Goal: Task Accomplishment & Management: Manage account settings

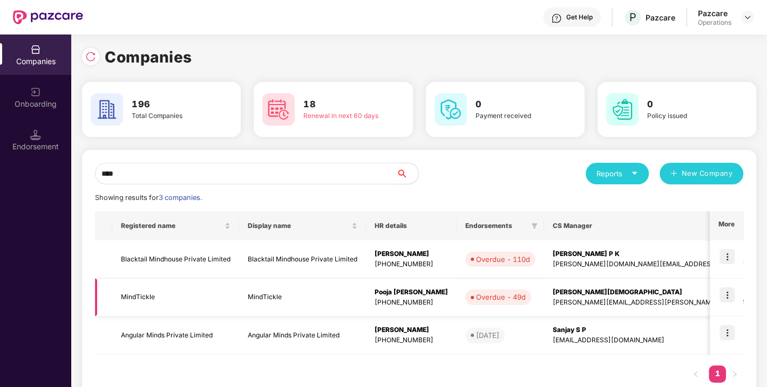
type input "****"
click at [150, 294] on td "MindTickle" at bounding box center [175, 298] width 127 height 38
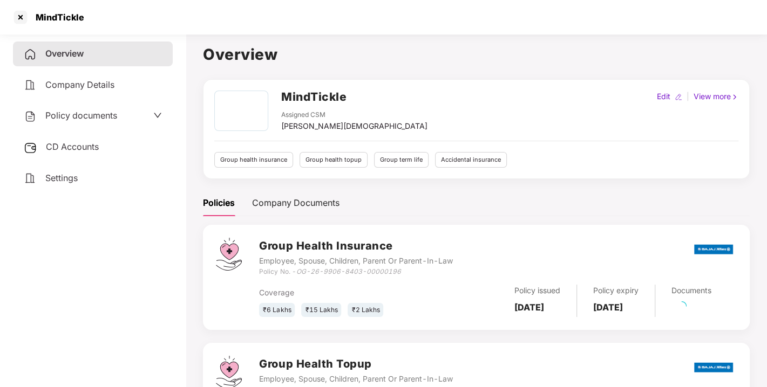
click at [69, 114] on span "Policy documents" at bounding box center [81, 115] width 72 height 11
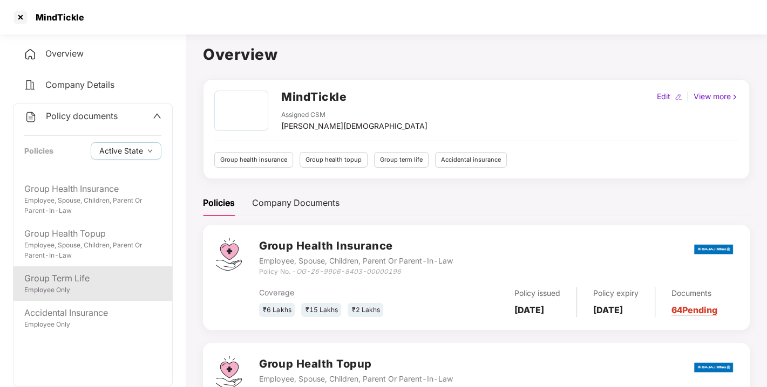
click at [57, 276] on div "Group Term Life" at bounding box center [92, 278] width 137 height 13
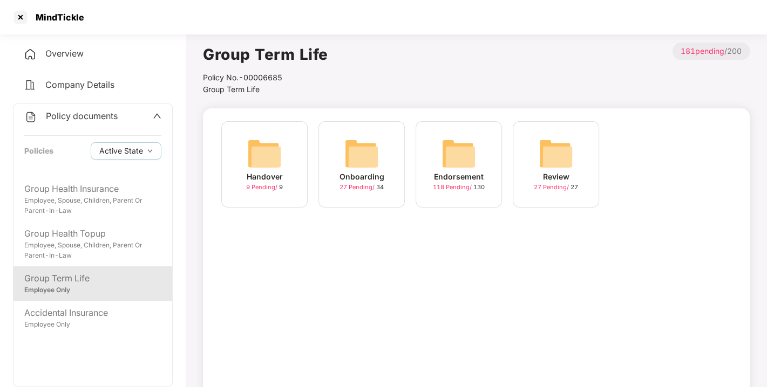
click at [470, 150] on img at bounding box center [458, 153] width 35 height 35
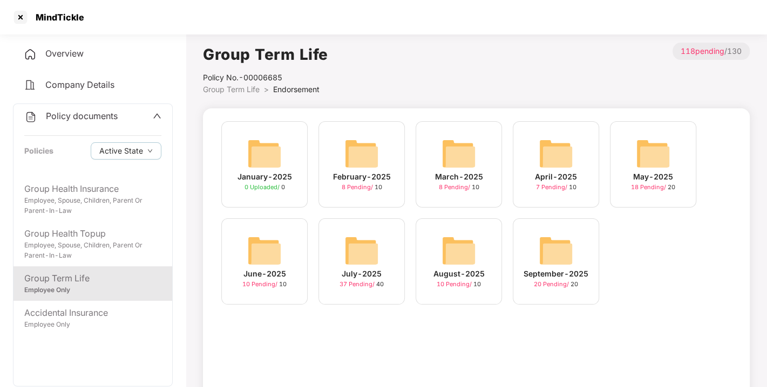
click at [556, 237] on img at bounding box center [555, 251] width 35 height 35
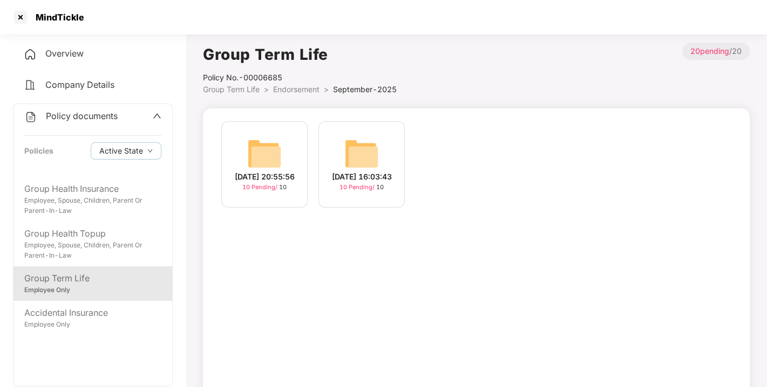
click at [364, 153] on img at bounding box center [361, 153] width 35 height 35
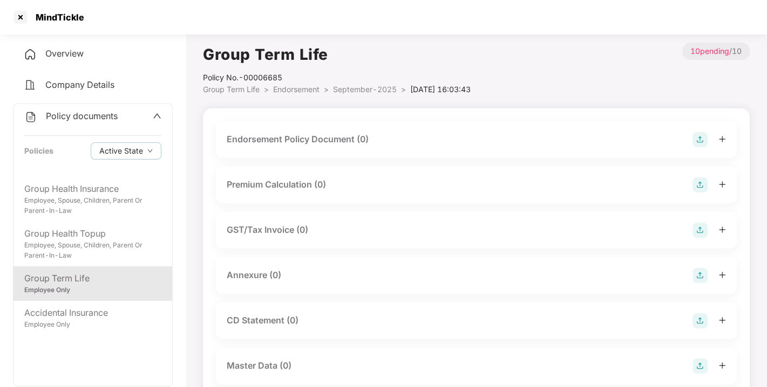
click at [700, 139] on img at bounding box center [699, 139] width 15 height 15
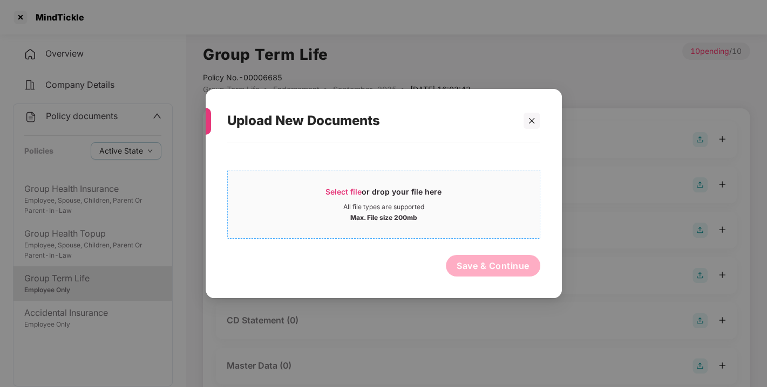
click at [352, 191] on span "Select file" at bounding box center [343, 191] width 36 height 9
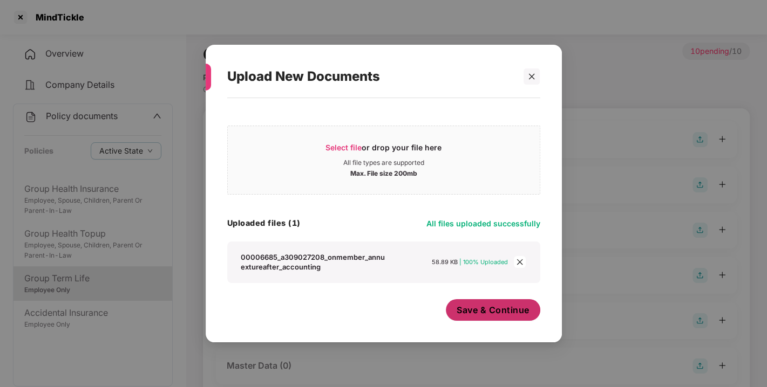
click at [475, 315] on span "Save & Continue" at bounding box center [492, 310] width 73 height 12
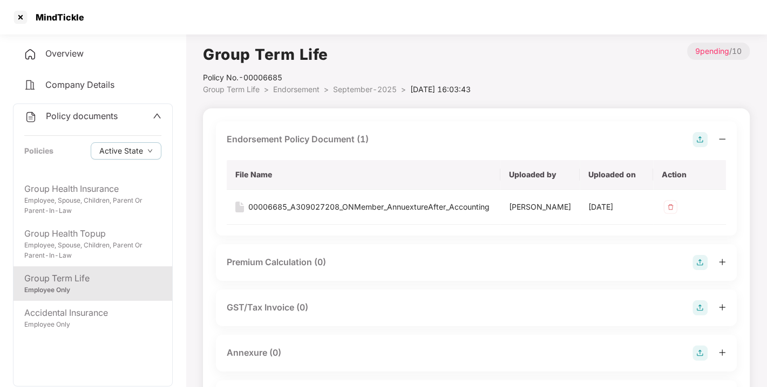
click at [689, 142] on div "Endorsement Policy Document (1)" at bounding box center [476, 139] width 499 height 15
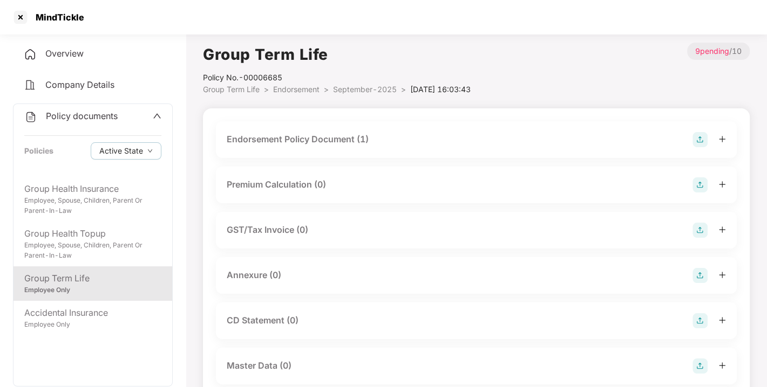
click at [702, 137] on img at bounding box center [699, 139] width 15 height 15
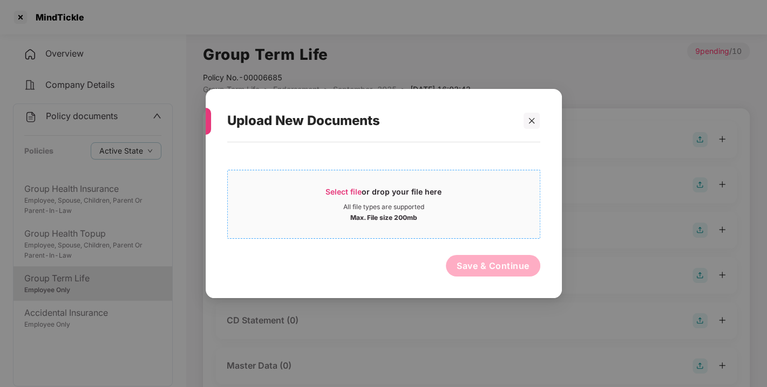
click at [344, 188] on span "Select file" at bounding box center [343, 191] width 36 height 9
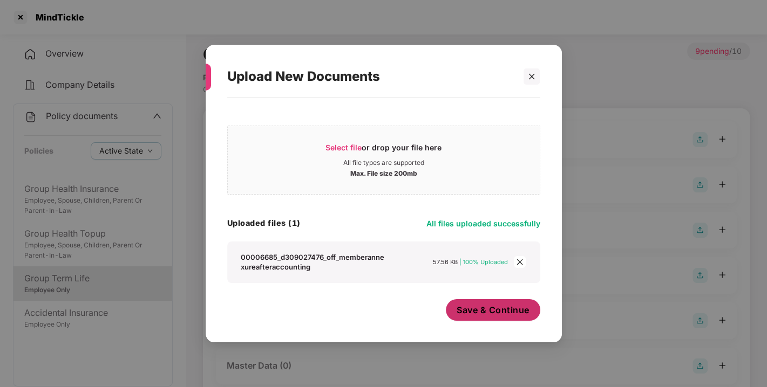
click at [490, 313] on span "Save & Continue" at bounding box center [492, 310] width 73 height 12
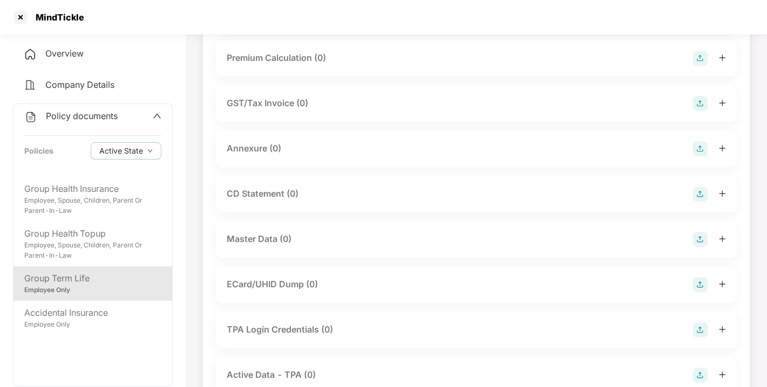
scroll to position [240, 0]
click at [698, 156] on img at bounding box center [699, 148] width 15 height 15
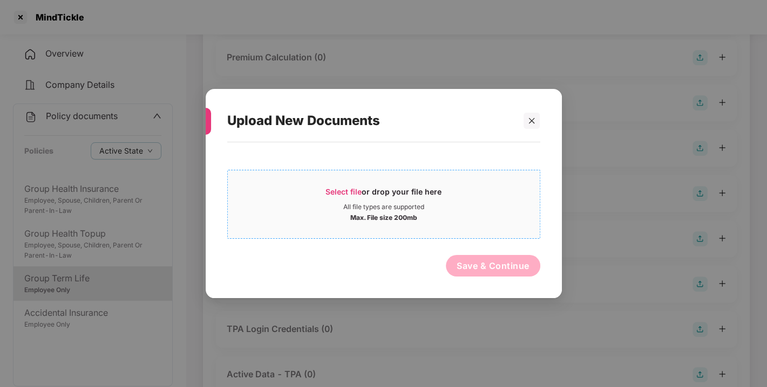
click at [355, 184] on span "Select file or drop your file here All file types are supported Max. File size …" at bounding box center [384, 205] width 312 height 52
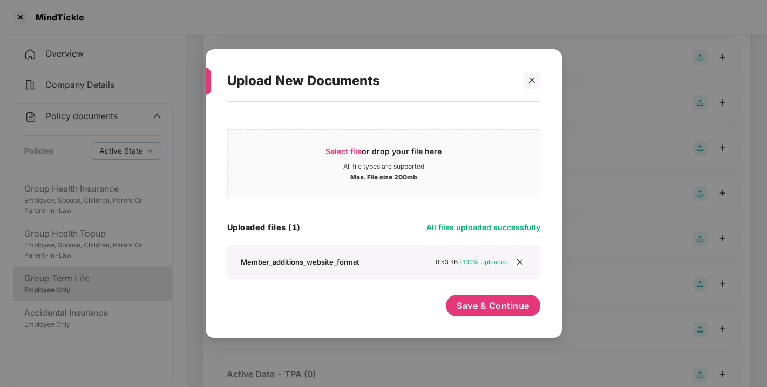
click at [446, 297] on div "Save & Continue" at bounding box center [493, 308] width 94 height 27
click at [487, 304] on span "Save & Continue" at bounding box center [492, 306] width 73 height 12
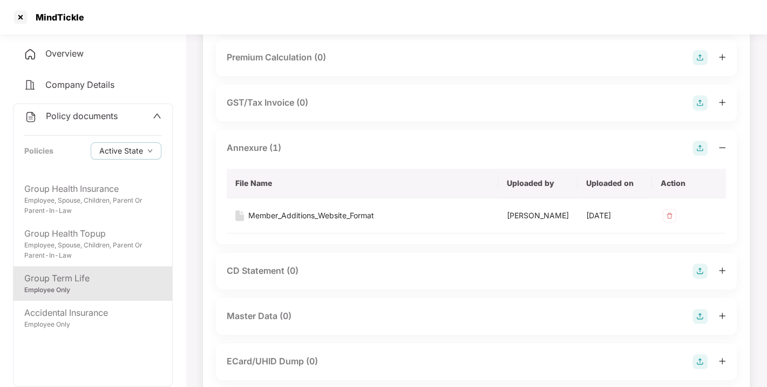
click at [696, 156] on img at bounding box center [699, 148] width 15 height 15
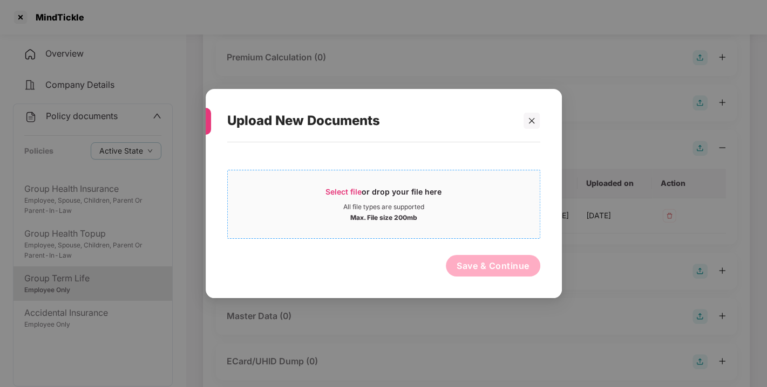
click at [348, 184] on span "Select file or drop your file here All file types are supported Max. File size …" at bounding box center [384, 205] width 312 height 52
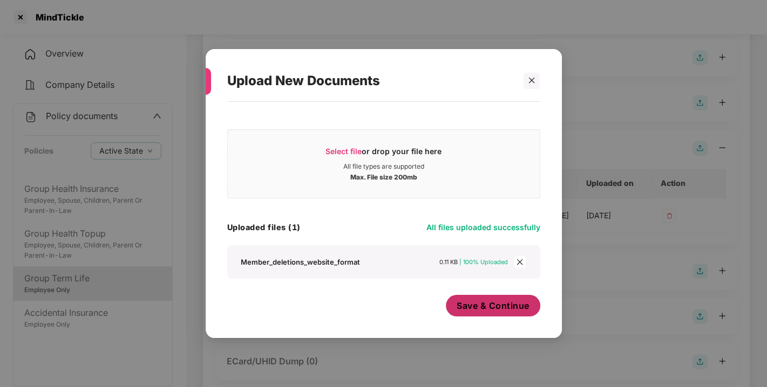
click at [469, 306] on span "Save & Continue" at bounding box center [492, 306] width 73 height 12
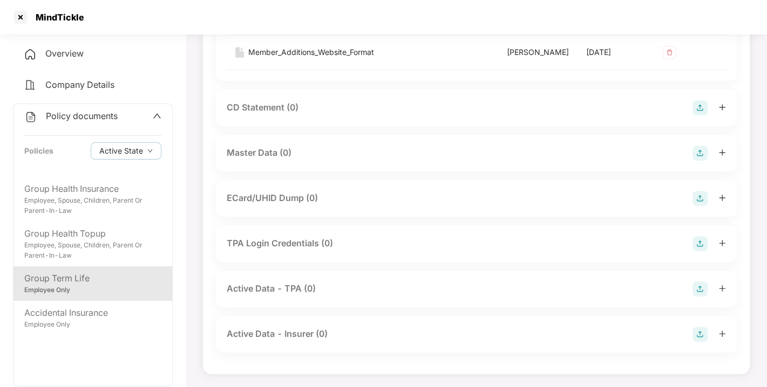
scroll to position [466, 0]
click at [702, 161] on img at bounding box center [699, 153] width 15 height 15
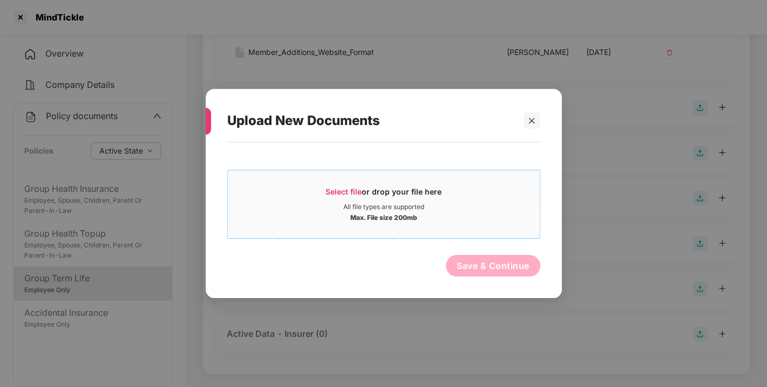
click at [339, 183] on span "Select file or drop your file here All file types are supported Max. File size …" at bounding box center [384, 205] width 312 height 52
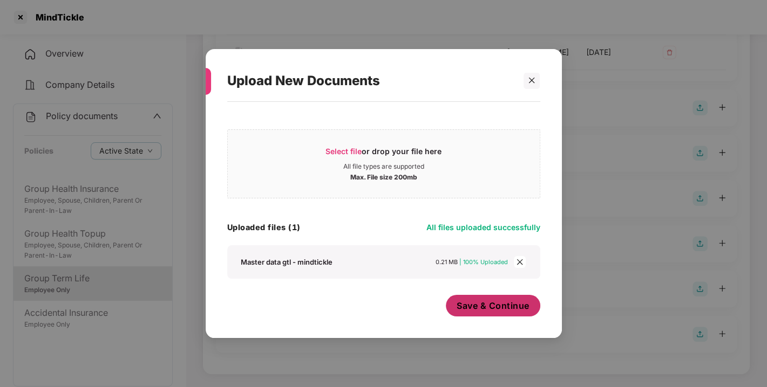
click at [489, 311] on span "Save & Continue" at bounding box center [492, 306] width 73 height 12
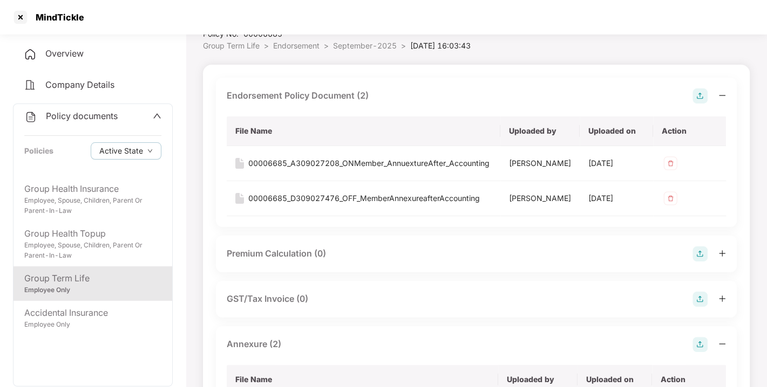
scroll to position [0, 0]
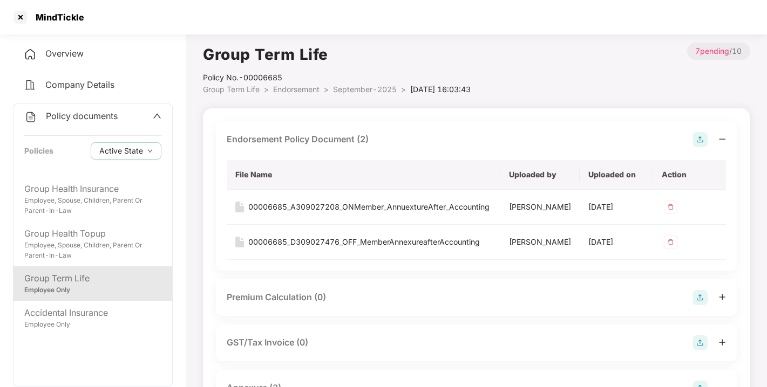
click at [299, 86] on span "Endorsement" at bounding box center [296, 89] width 46 height 9
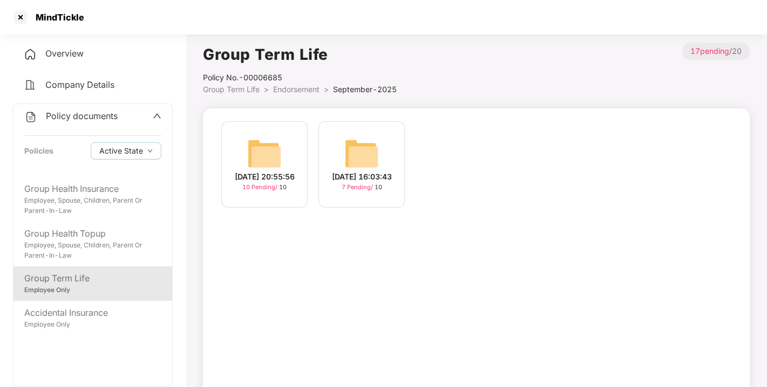
click at [251, 136] on img at bounding box center [264, 153] width 35 height 35
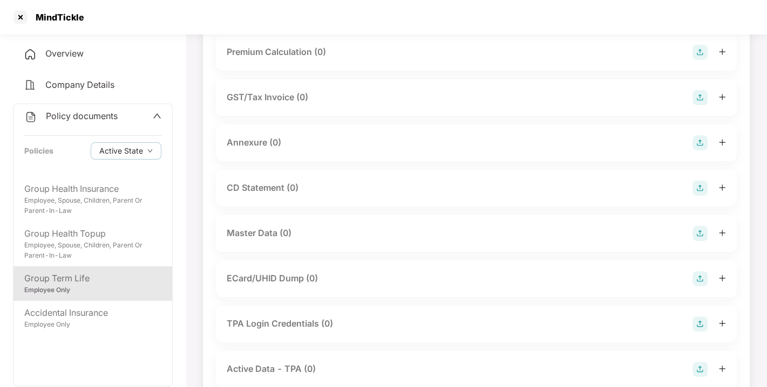
scroll to position [193, 0]
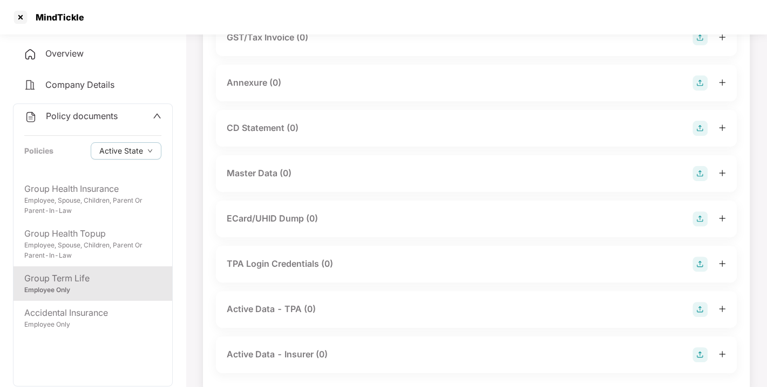
click at [702, 174] on img at bounding box center [699, 173] width 15 height 15
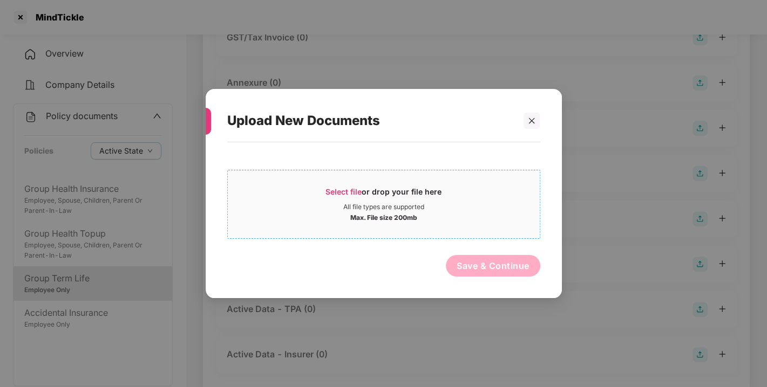
click at [333, 189] on span "Select file" at bounding box center [343, 191] width 36 height 9
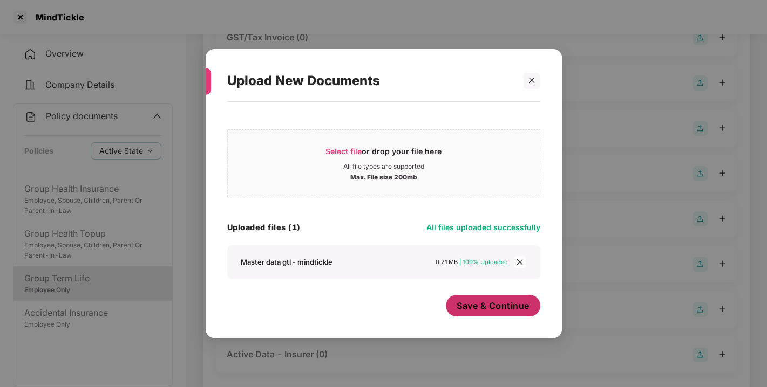
click at [495, 308] on span "Save & Continue" at bounding box center [492, 306] width 73 height 12
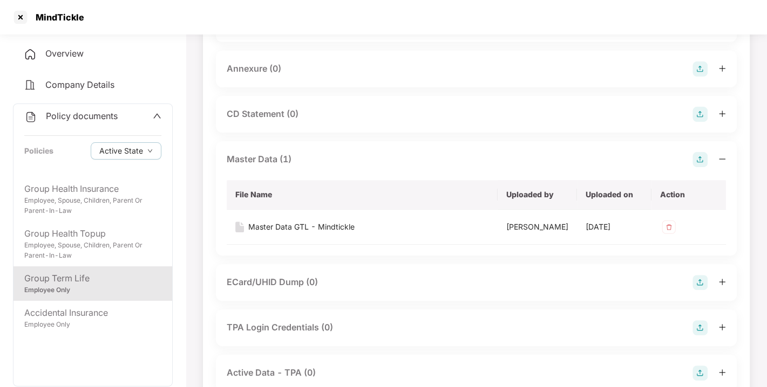
scroll to position [0, 0]
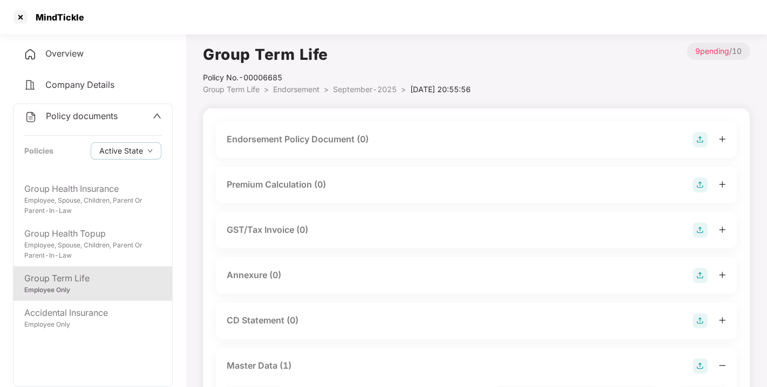
click at [700, 275] on img at bounding box center [699, 275] width 15 height 15
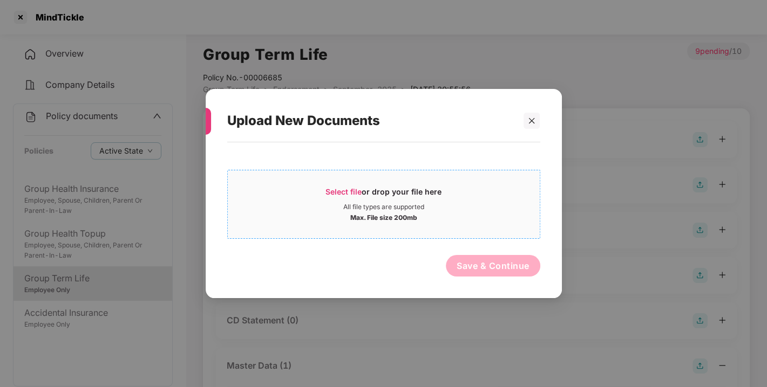
click at [326, 180] on span "Select file or drop your file here All file types are supported Max. File size …" at bounding box center [384, 205] width 312 height 52
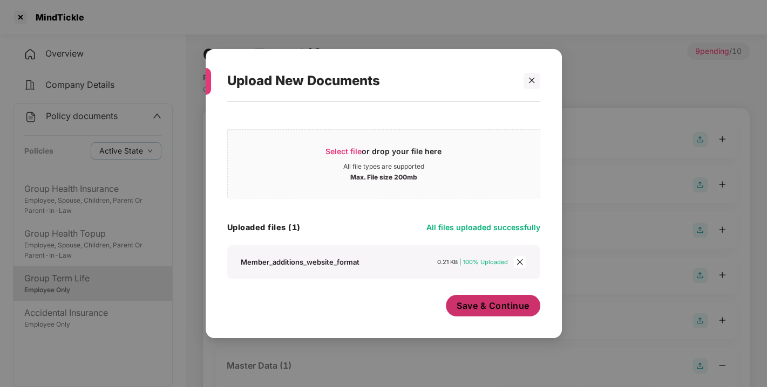
click at [483, 310] on span "Save & Continue" at bounding box center [492, 306] width 73 height 12
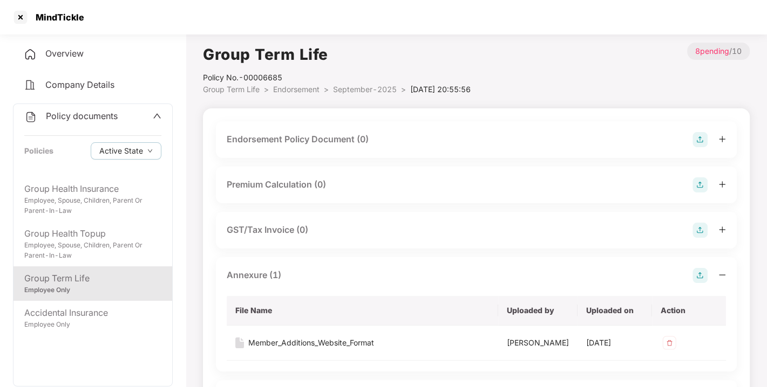
click at [702, 277] on img at bounding box center [699, 275] width 15 height 15
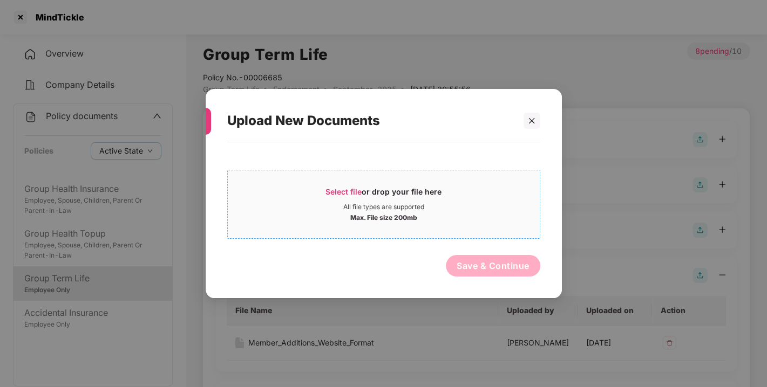
click at [351, 191] on span "Select file" at bounding box center [343, 191] width 36 height 9
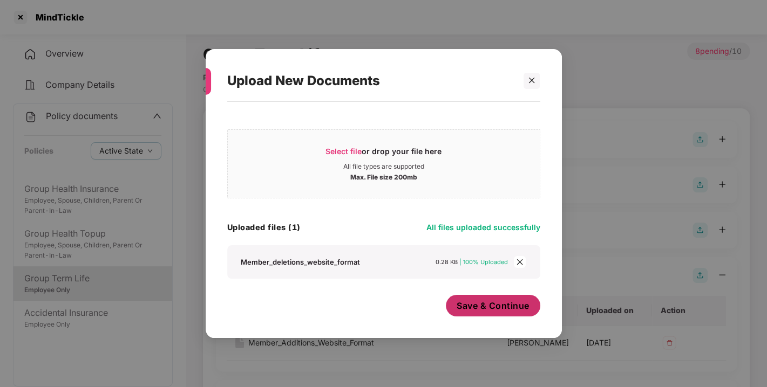
click at [466, 302] on span "Save & Continue" at bounding box center [492, 306] width 73 height 12
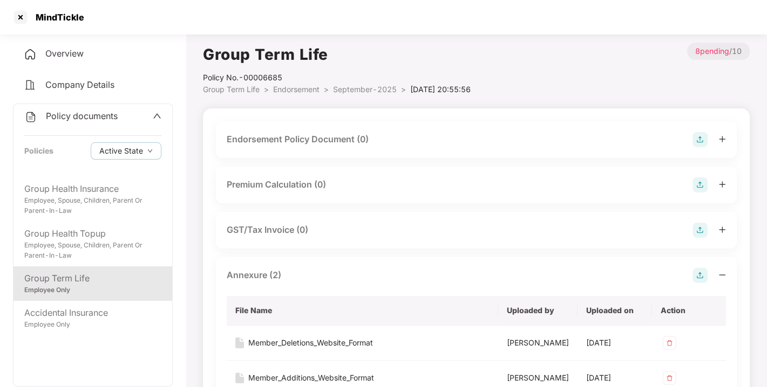
click at [701, 138] on img at bounding box center [699, 139] width 15 height 15
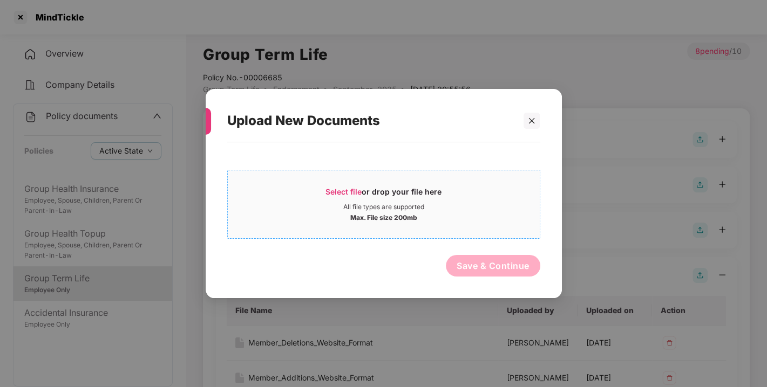
click at [339, 189] on span "Select file" at bounding box center [343, 191] width 36 height 9
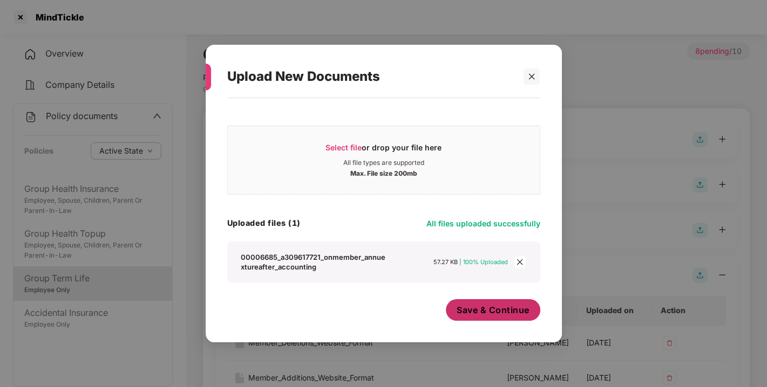
click at [488, 317] on button "Save & Continue" at bounding box center [493, 310] width 94 height 22
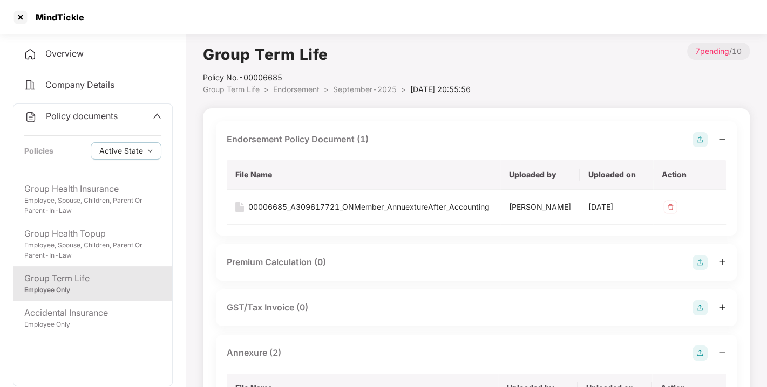
click at [699, 137] on img at bounding box center [699, 139] width 15 height 15
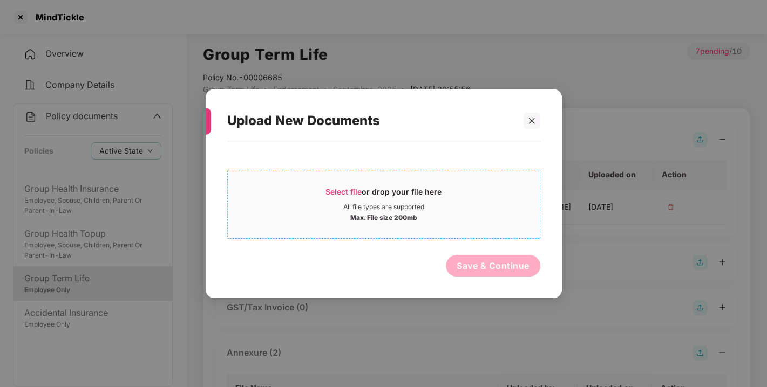
click at [344, 184] on span "Select file or drop your file here All file types are supported Max. File size …" at bounding box center [384, 205] width 312 height 52
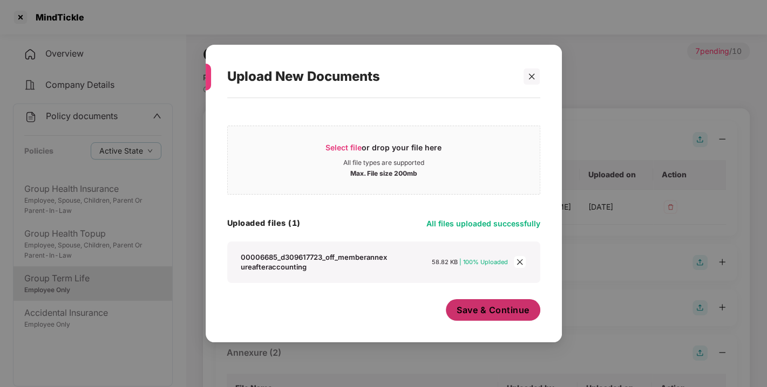
click at [493, 320] on button "Save & Continue" at bounding box center [493, 310] width 94 height 22
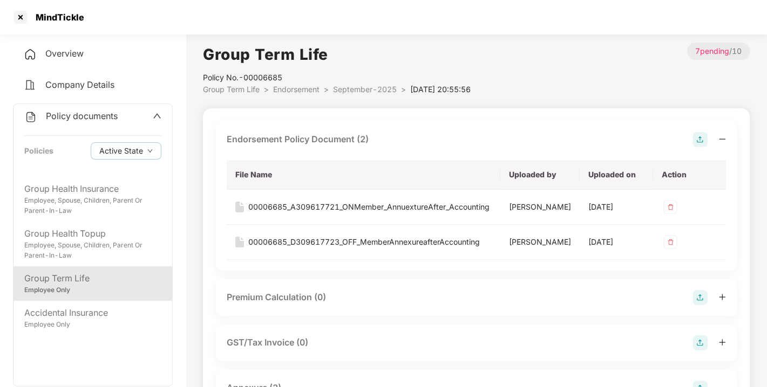
click at [111, 122] on div "Policy documents" at bounding box center [70, 117] width 93 height 14
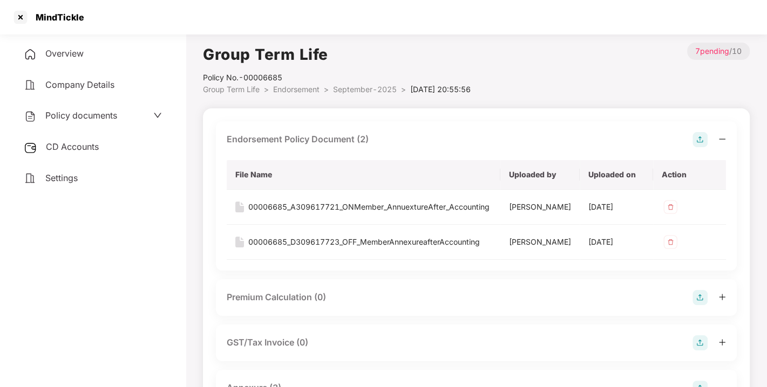
click at [59, 152] on div "CD Accounts" at bounding box center [93, 147] width 160 height 25
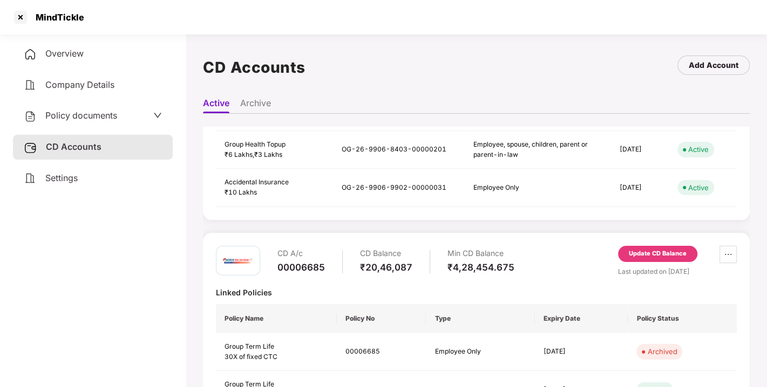
scroll to position [368, 0]
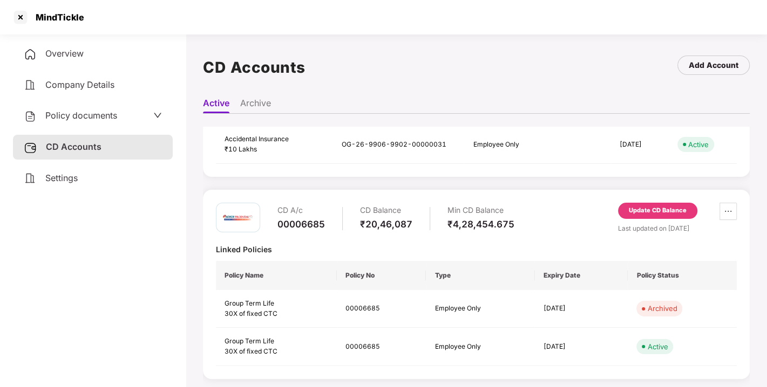
click at [651, 207] on div "Update CD Balance" at bounding box center [657, 211] width 58 height 10
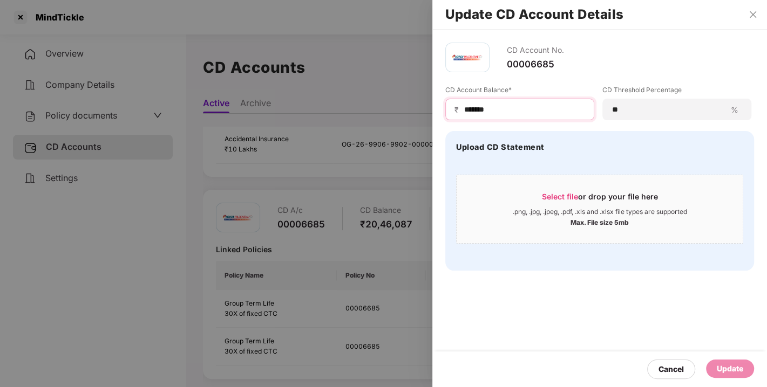
drag, startPoint x: 505, startPoint y: 107, endPoint x: 387, endPoint y: 117, distance: 118.5
click at [387, 117] on div "Update CD Account Details CD Account No. 00006685 CD Account Balance* ₹ *******…" at bounding box center [383, 193] width 767 height 387
type input "*******"
click at [499, 106] on input "*******" at bounding box center [524, 109] width 122 height 11
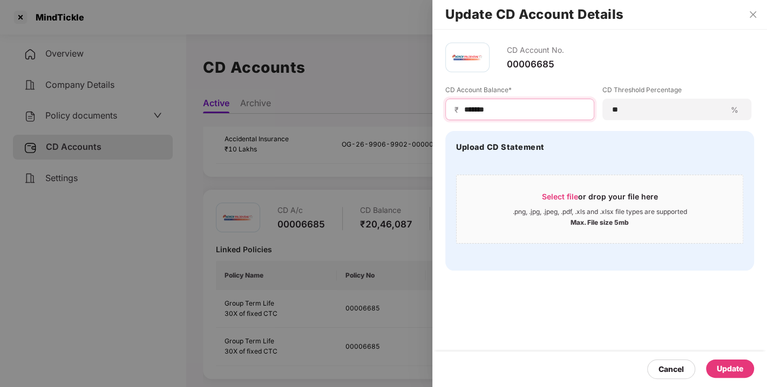
click at [522, 114] on input "*******" at bounding box center [524, 109] width 122 height 11
drag, startPoint x: 523, startPoint y: 114, endPoint x: 457, endPoint y: 103, distance: 66.2
click at [457, 103] on div "₹ *******" at bounding box center [519, 110] width 149 height 22
type input "*******"
click at [709, 379] on div "Update" at bounding box center [730, 369] width 48 height 19
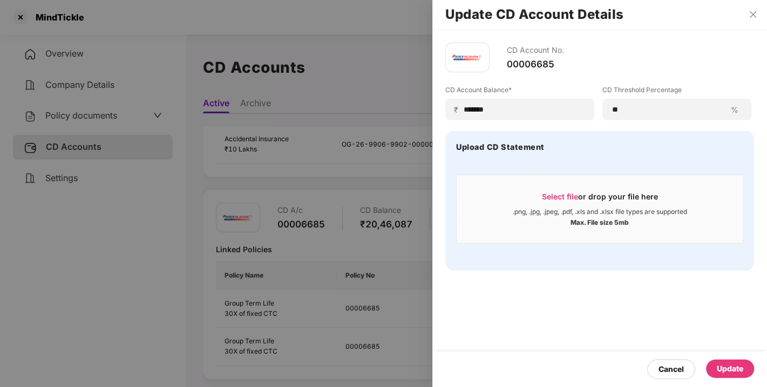
click at [742, 365] on div "Update" at bounding box center [729, 369] width 26 height 12
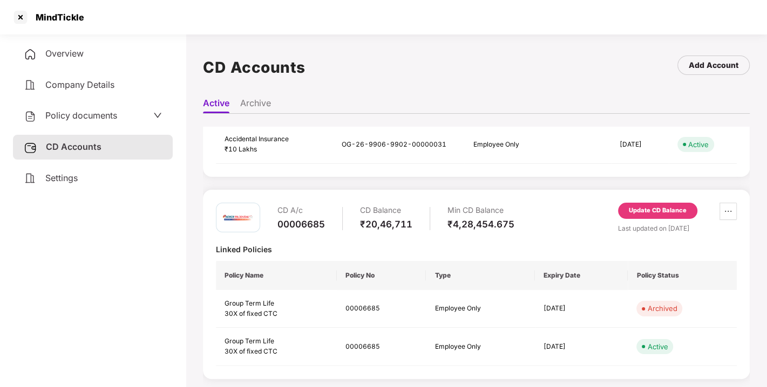
scroll to position [0, 0]
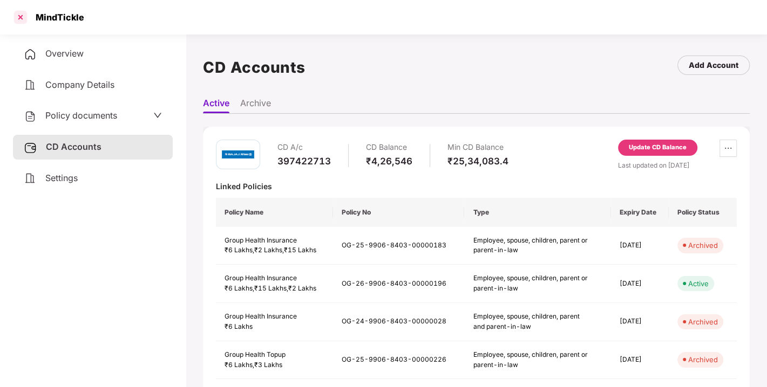
click at [17, 18] on div at bounding box center [20, 17] width 17 height 17
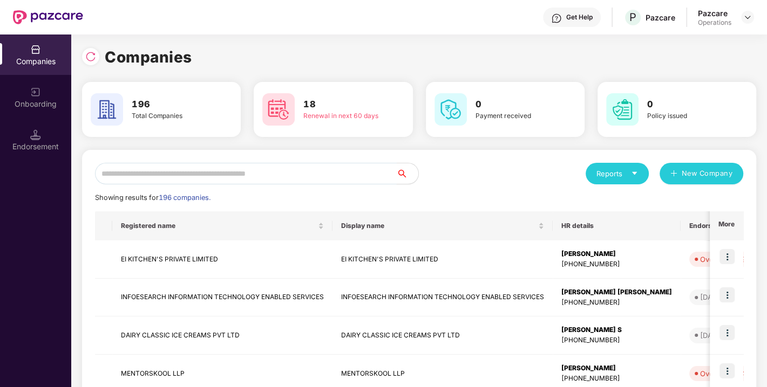
click at [238, 174] on input "text" at bounding box center [246, 174] width 302 height 22
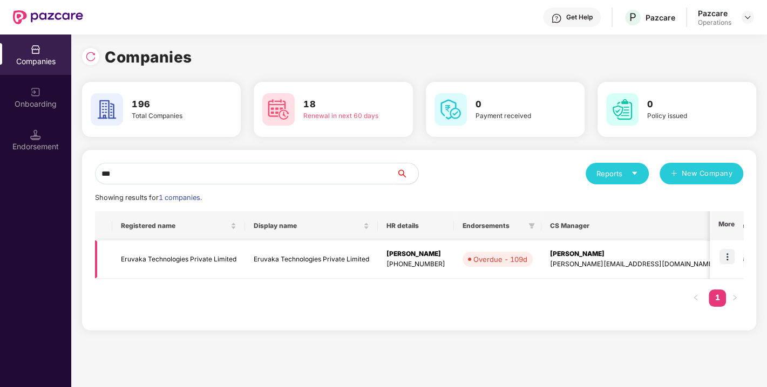
type input "***"
click at [166, 254] on td "Eruvaka Technologies Private Limited" at bounding box center [178, 260] width 133 height 38
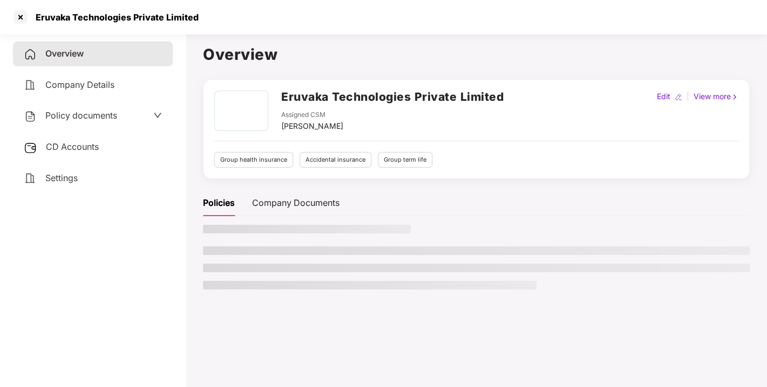
click at [62, 119] on span "Policy documents" at bounding box center [81, 115] width 72 height 11
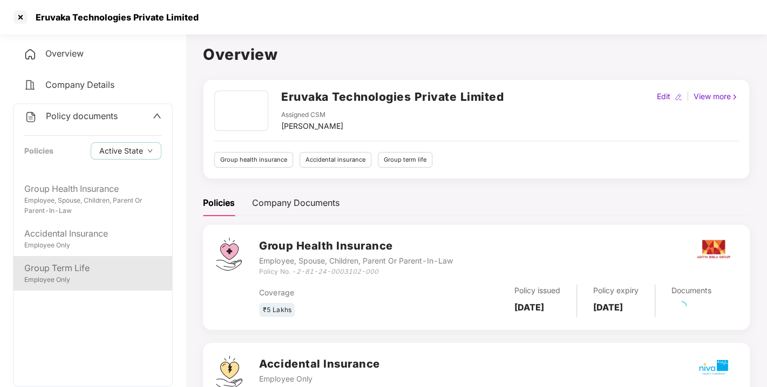
click at [72, 274] on div "Group Term Life" at bounding box center [92, 268] width 137 height 13
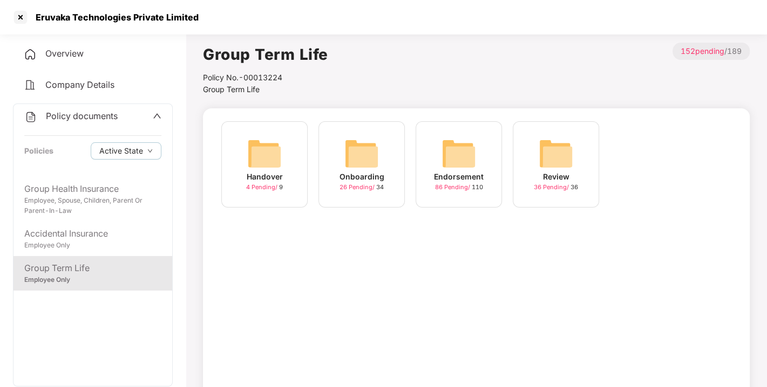
click at [454, 151] on img at bounding box center [458, 153] width 35 height 35
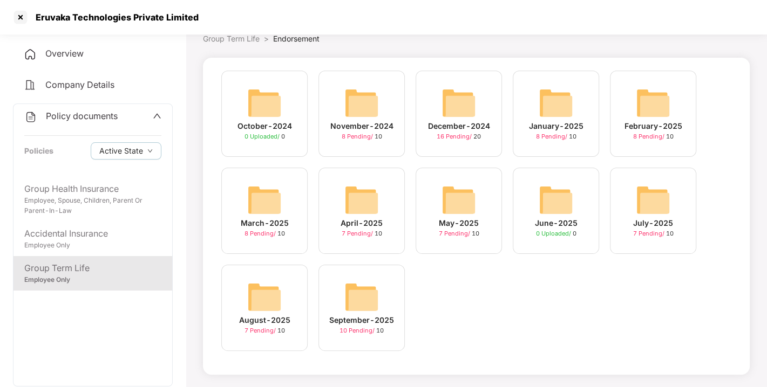
click at [348, 286] on img at bounding box center [361, 297] width 35 height 35
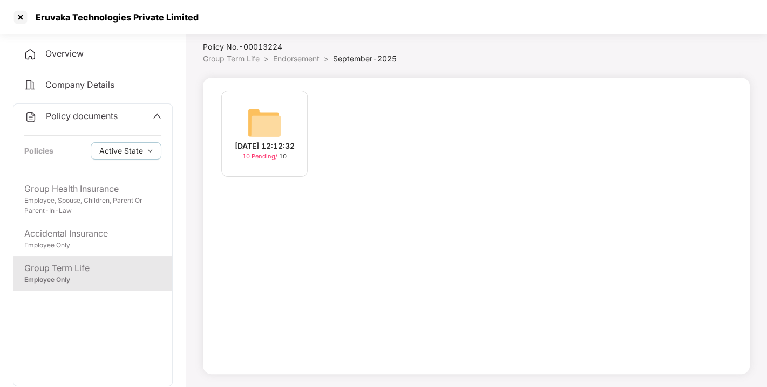
scroll to position [31, 0]
click at [252, 126] on img at bounding box center [264, 123] width 35 height 35
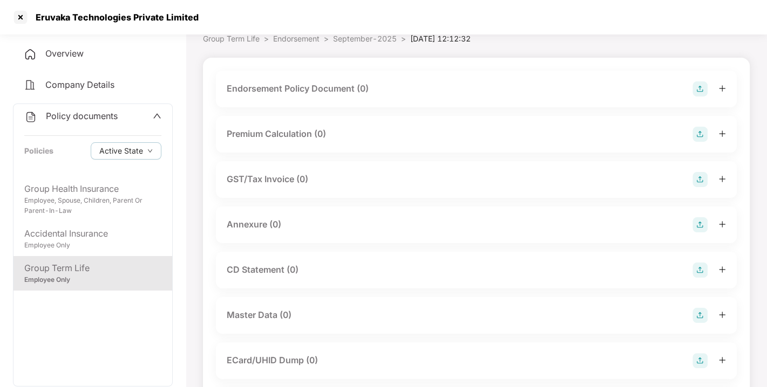
click at [704, 87] on img at bounding box center [699, 88] width 15 height 15
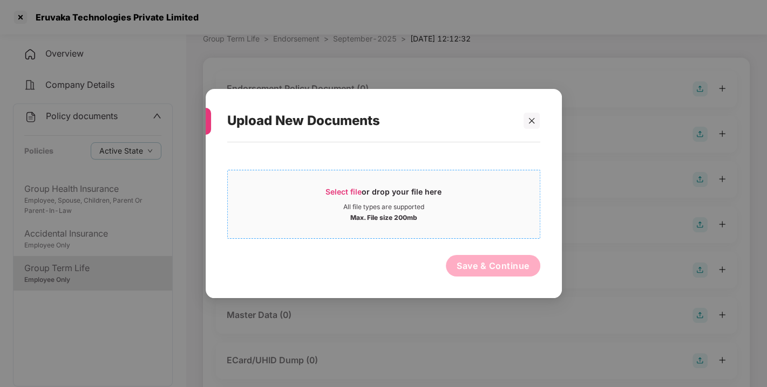
click at [338, 188] on span "Select file" at bounding box center [343, 191] width 36 height 9
click at [341, 189] on span "Select file" at bounding box center [343, 191] width 36 height 9
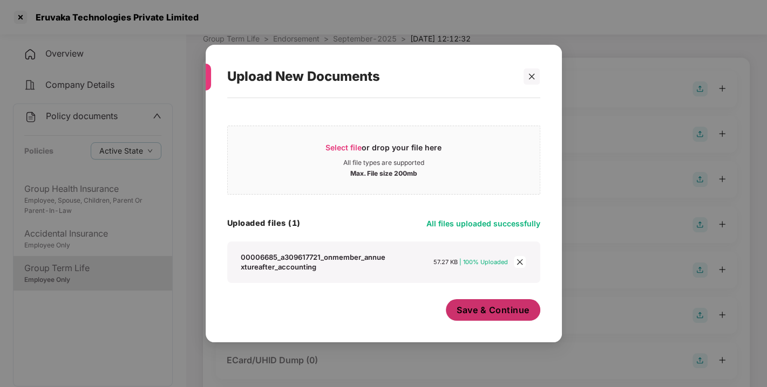
click at [468, 308] on span "Save & Continue" at bounding box center [492, 310] width 73 height 12
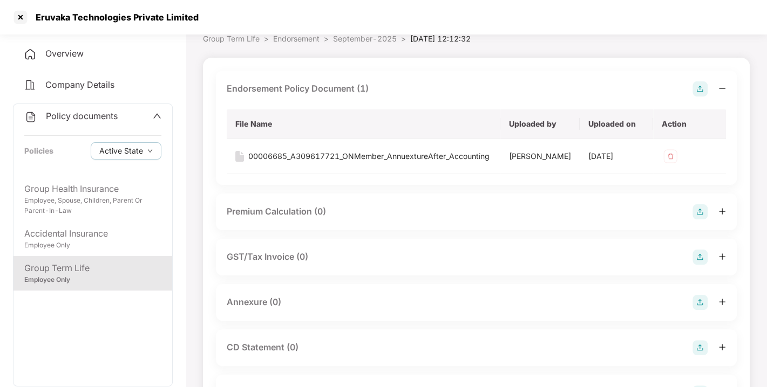
click at [696, 84] on img at bounding box center [699, 88] width 15 height 15
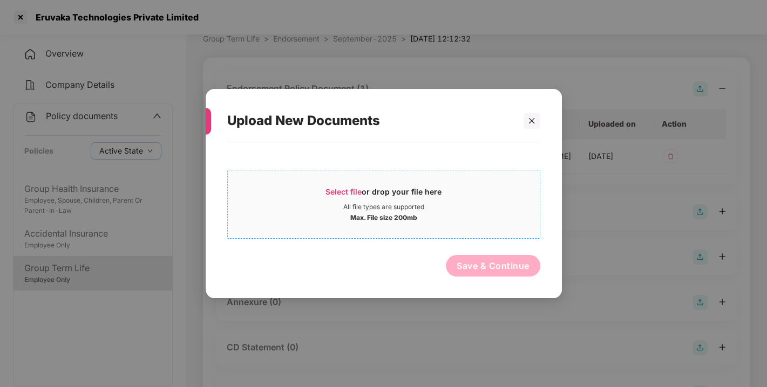
click at [331, 195] on span "Select file" at bounding box center [343, 191] width 36 height 9
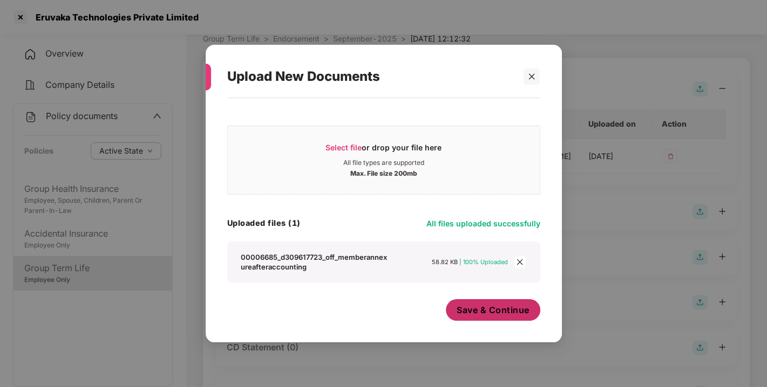
click at [500, 312] on span "Save & Continue" at bounding box center [492, 310] width 73 height 12
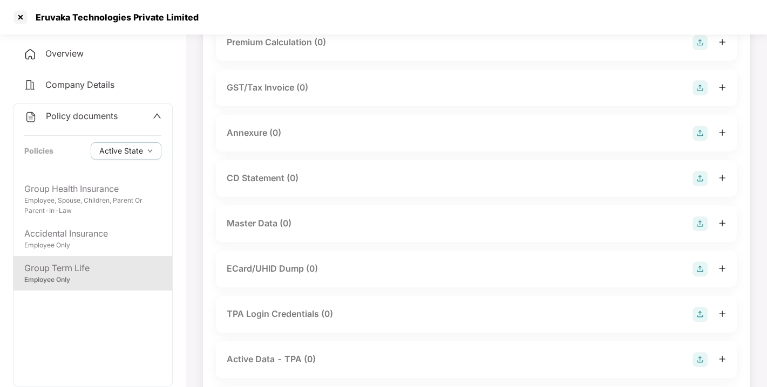
scroll to position [258, 0]
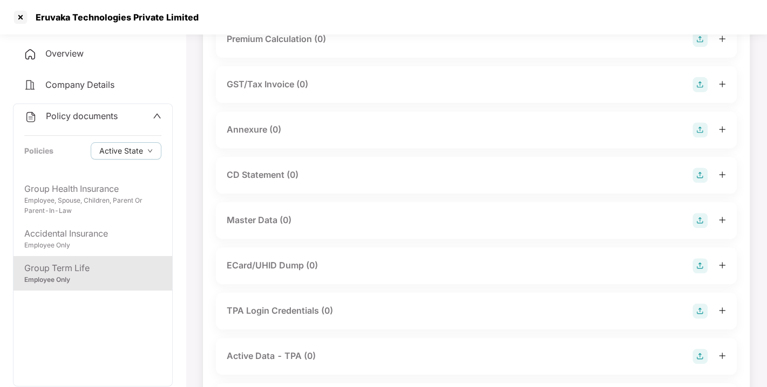
click at [702, 138] on img at bounding box center [699, 129] width 15 height 15
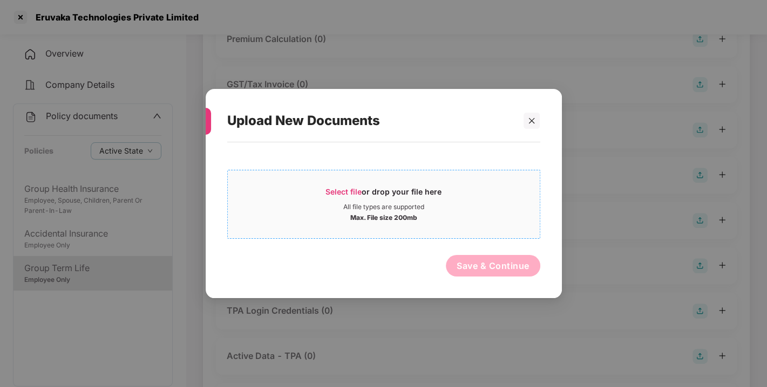
click at [357, 189] on span "Select file" at bounding box center [343, 191] width 36 height 9
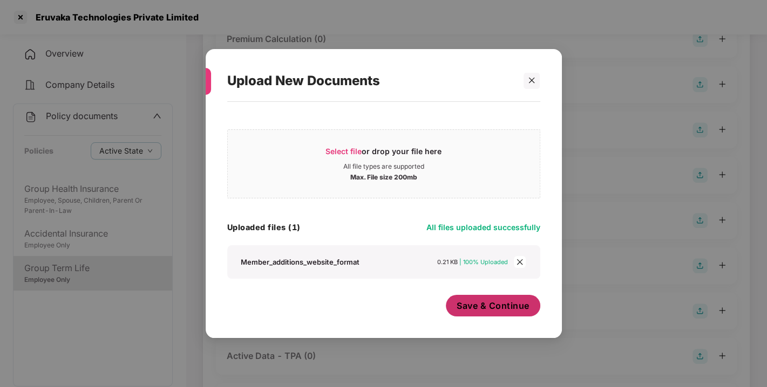
click at [504, 303] on span "Save & Continue" at bounding box center [492, 306] width 73 height 12
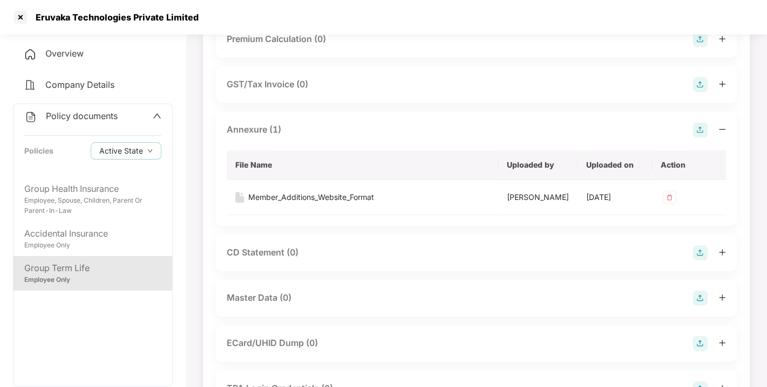
click at [699, 138] on img at bounding box center [699, 129] width 15 height 15
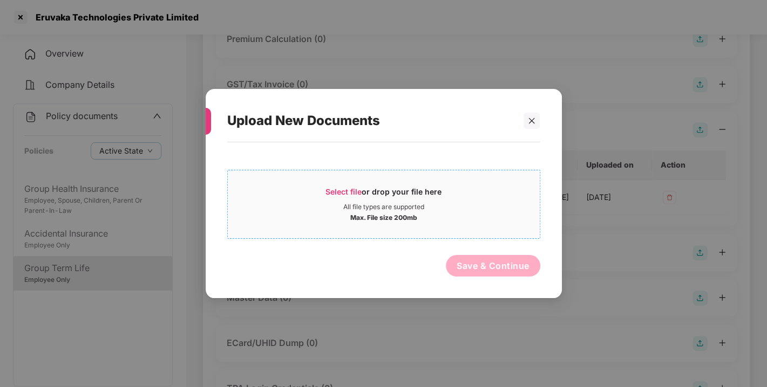
click at [354, 188] on span "Select file" at bounding box center [343, 191] width 36 height 9
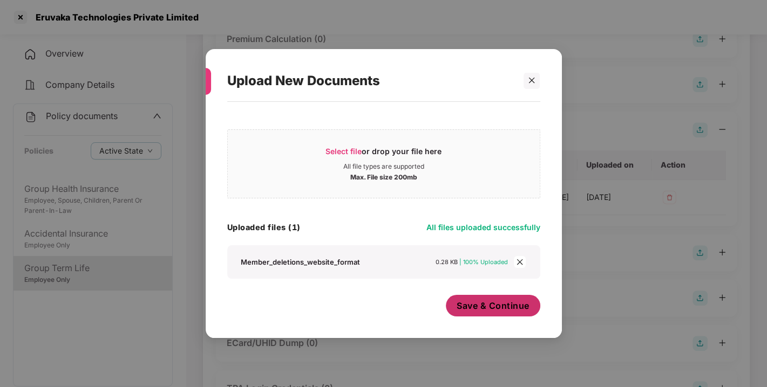
click at [496, 302] on span "Save & Continue" at bounding box center [492, 306] width 73 height 12
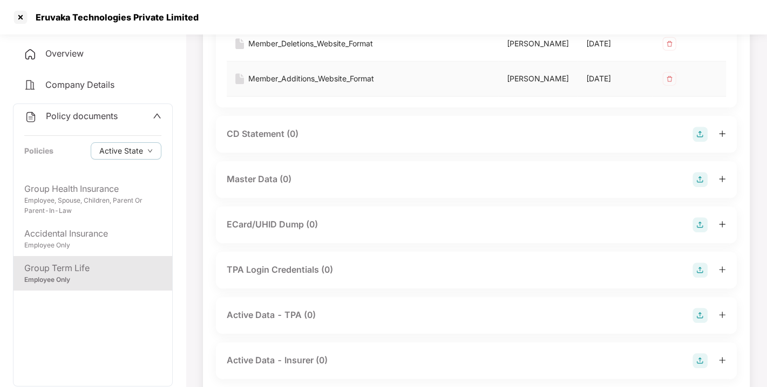
scroll to position [522, 0]
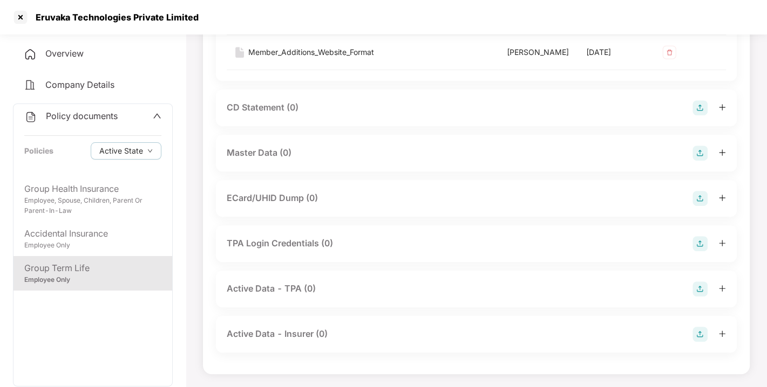
click at [699, 152] on img at bounding box center [699, 153] width 15 height 15
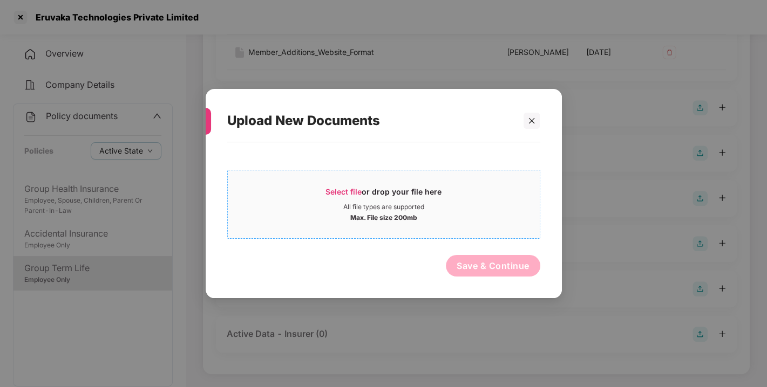
click at [358, 184] on span "Select file or drop your file here All file types are supported Max. File size …" at bounding box center [384, 205] width 312 height 52
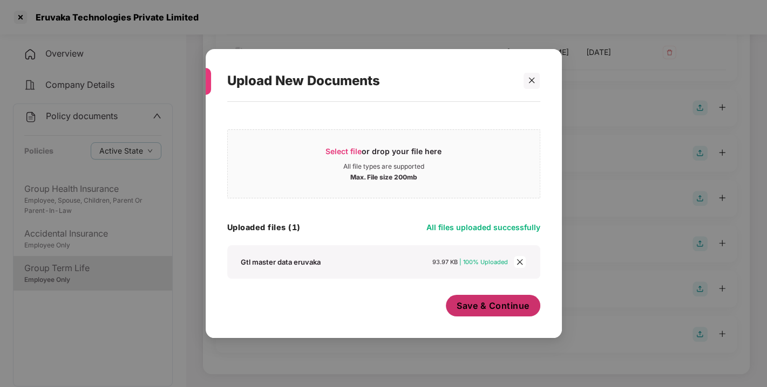
click at [489, 308] on span "Save & Continue" at bounding box center [492, 306] width 73 height 12
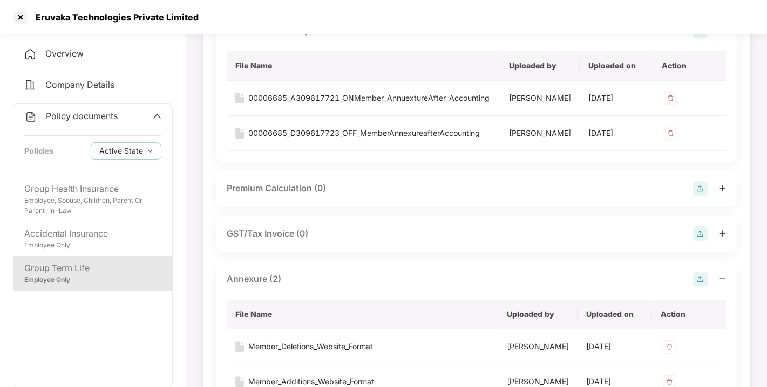
scroll to position [0, 0]
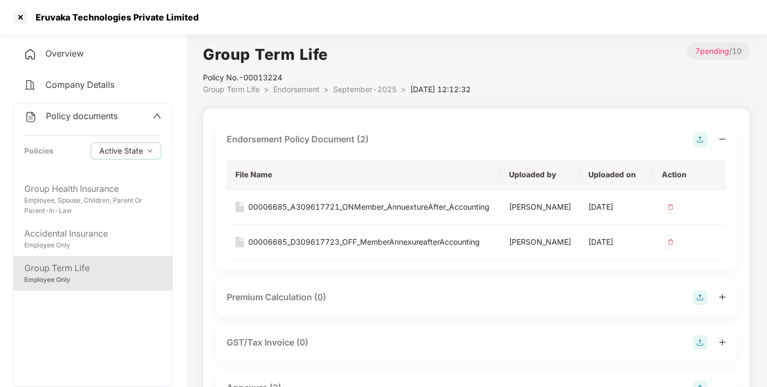
click at [297, 91] on span "Endorsement" at bounding box center [296, 89] width 46 height 9
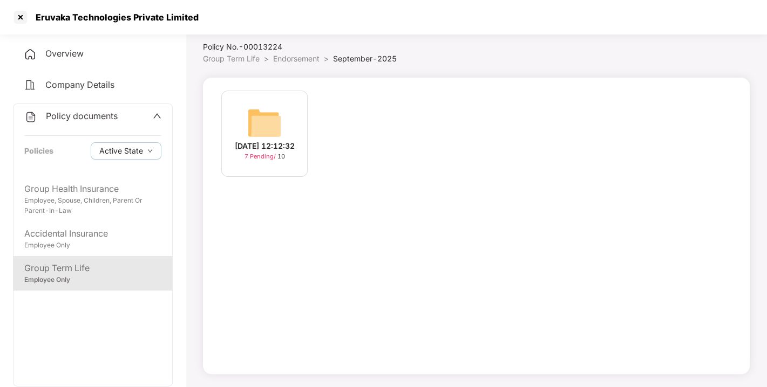
click at [297, 91] on div "[DATE] 12:12:32 7 Pending / 10" at bounding box center [264, 134] width 86 height 86
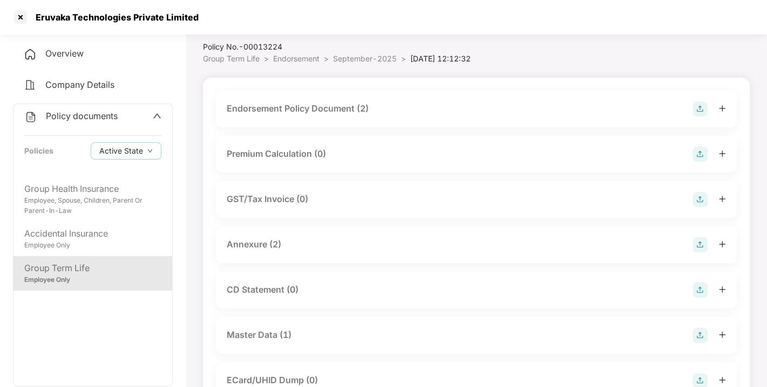
click at [292, 66] on div "Group Term Life Policy No.- 00013224 Group Term Life > Endorsement > September-…" at bounding box center [476, 284] width 546 height 545
click at [296, 54] on span "Endorsement" at bounding box center [296, 58] width 46 height 9
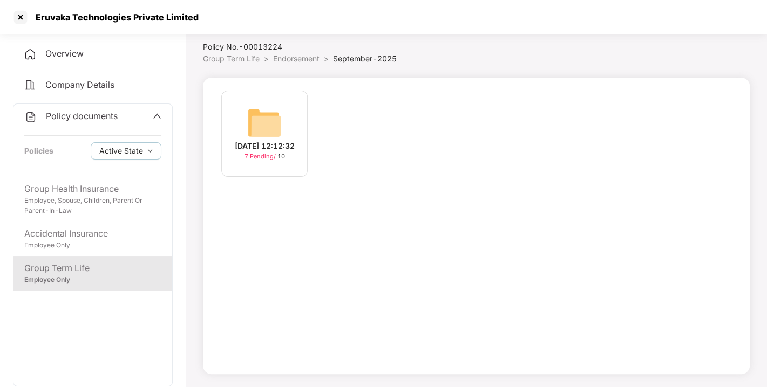
click at [296, 54] on span "Endorsement" at bounding box center [296, 58] width 46 height 9
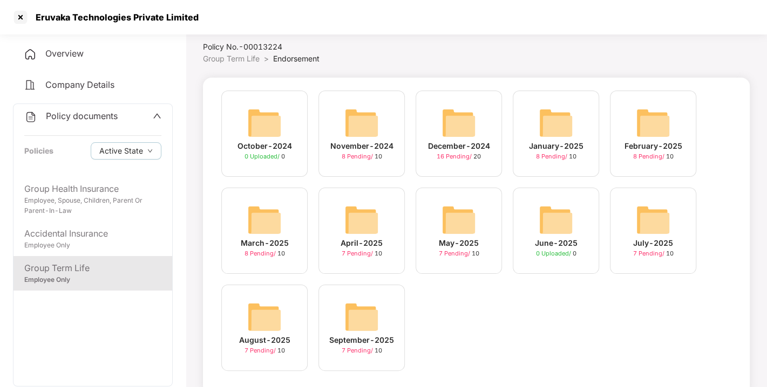
scroll to position [51, 0]
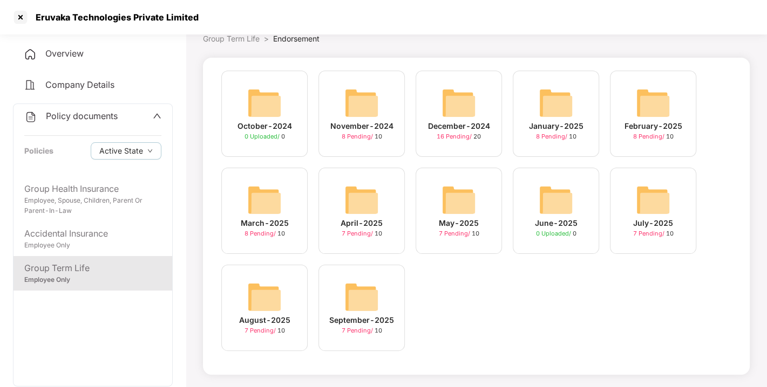
click at [78, 111] on span "Policy documents" at bounding box center [82, 116] width 72 height 11
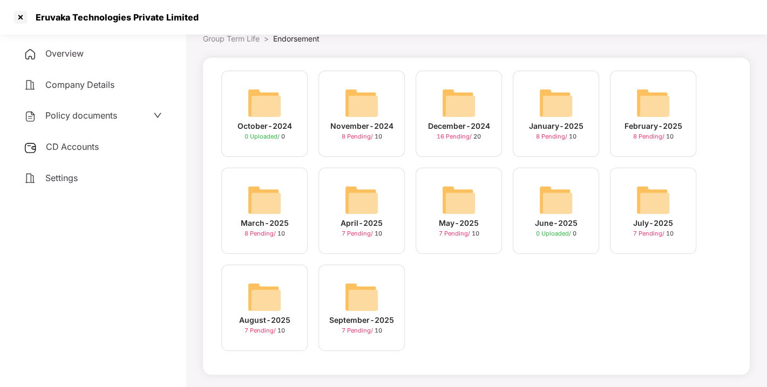
click at [64, 139] on div "CD Accounts" at bounding box center [93, 147] width 160 height 25
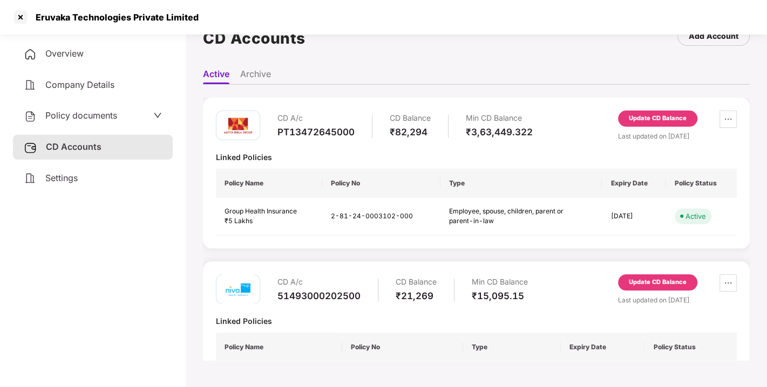
scroll to position [228, 0]
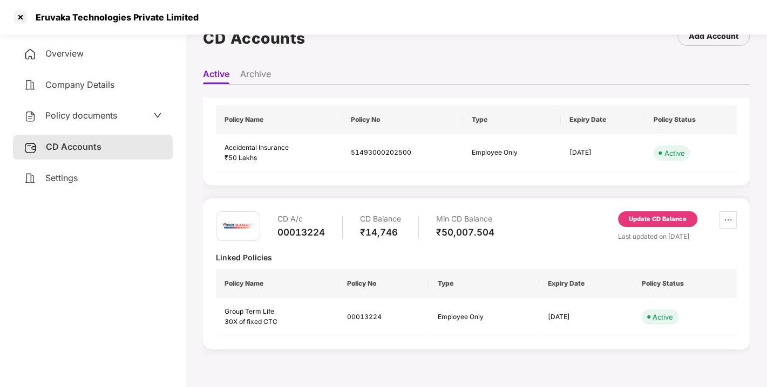
click at [664, 211] on div "Update CD Balance" at bounding box center [657, 219] width 79 height 16
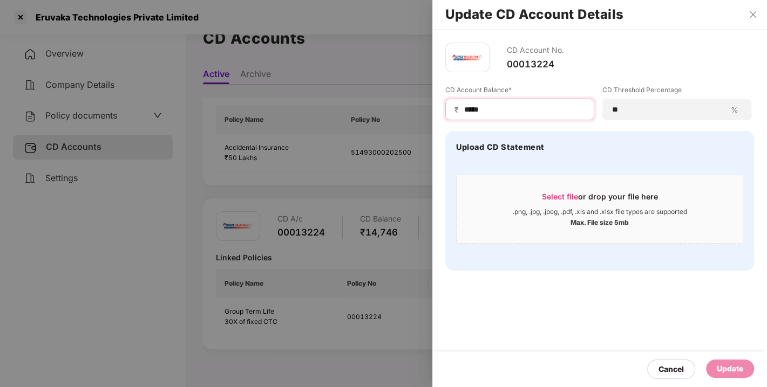
drag, startPoint x: 501, startPoint y: 111, endPoint x: 387, endPoint y: 129, distance: 115.3
click at [387, 129] on div "Update CD Account Details CD Account No. 00013224 CD Account Balance* ₹ ***** C…" at bounding box center [383, 193] width 767 height 387
type input "*****"
click at [726, 374] on div "Update" at bounding box center [729, 369] width 26 height 12
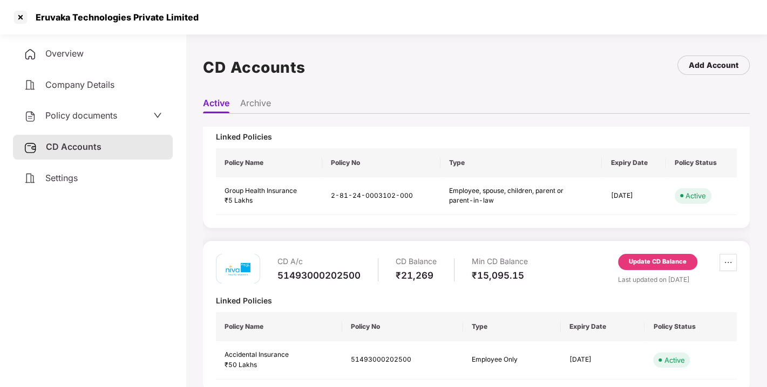
scroll to position [0, 0]
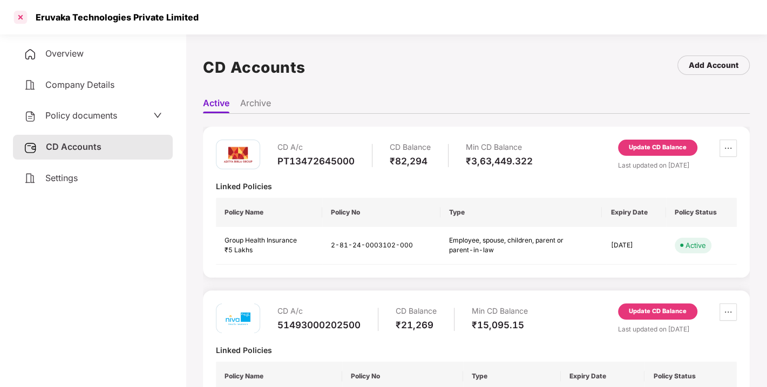
click at [18, 15] on div at bounding box center [20, 17] width 17 height 17
